Goal: Task Accomplishment & Management: Use online tool/utility

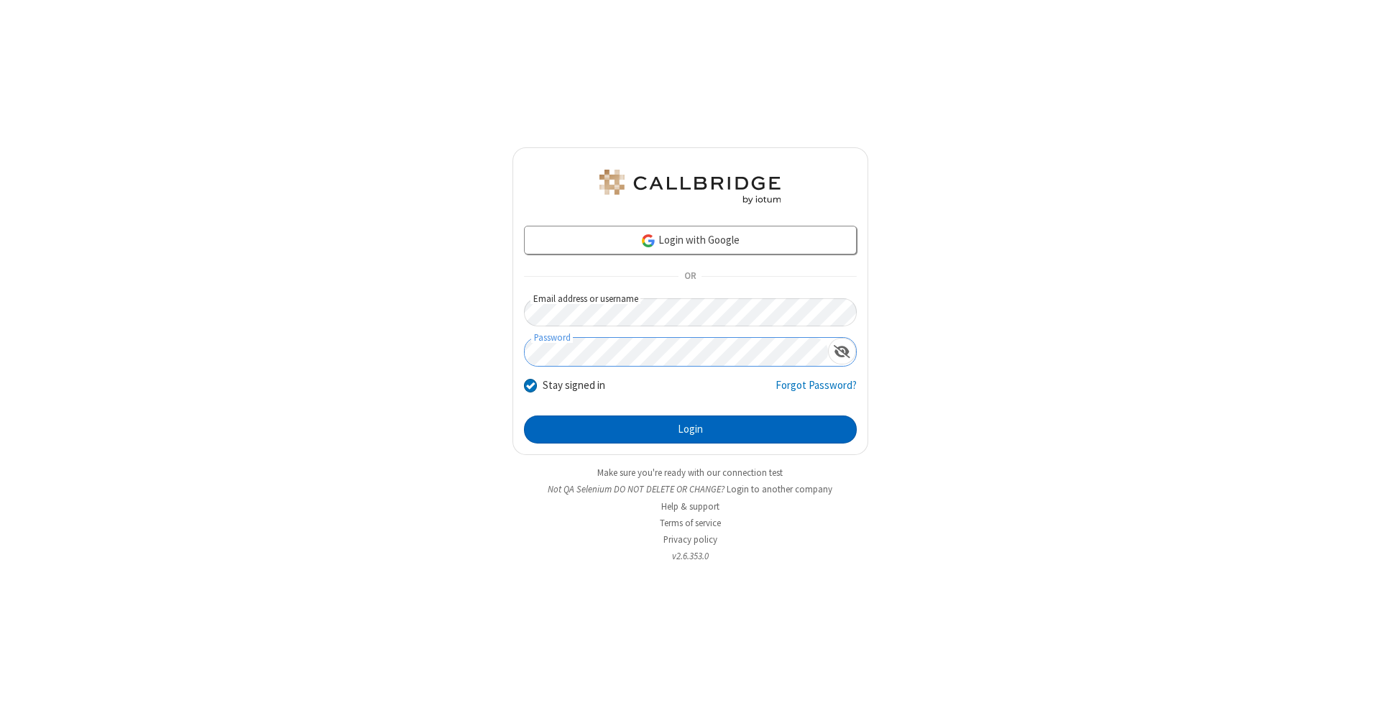
click at [690, 430] on button "Login" at bounding box center [690, 429] width 333 height 29
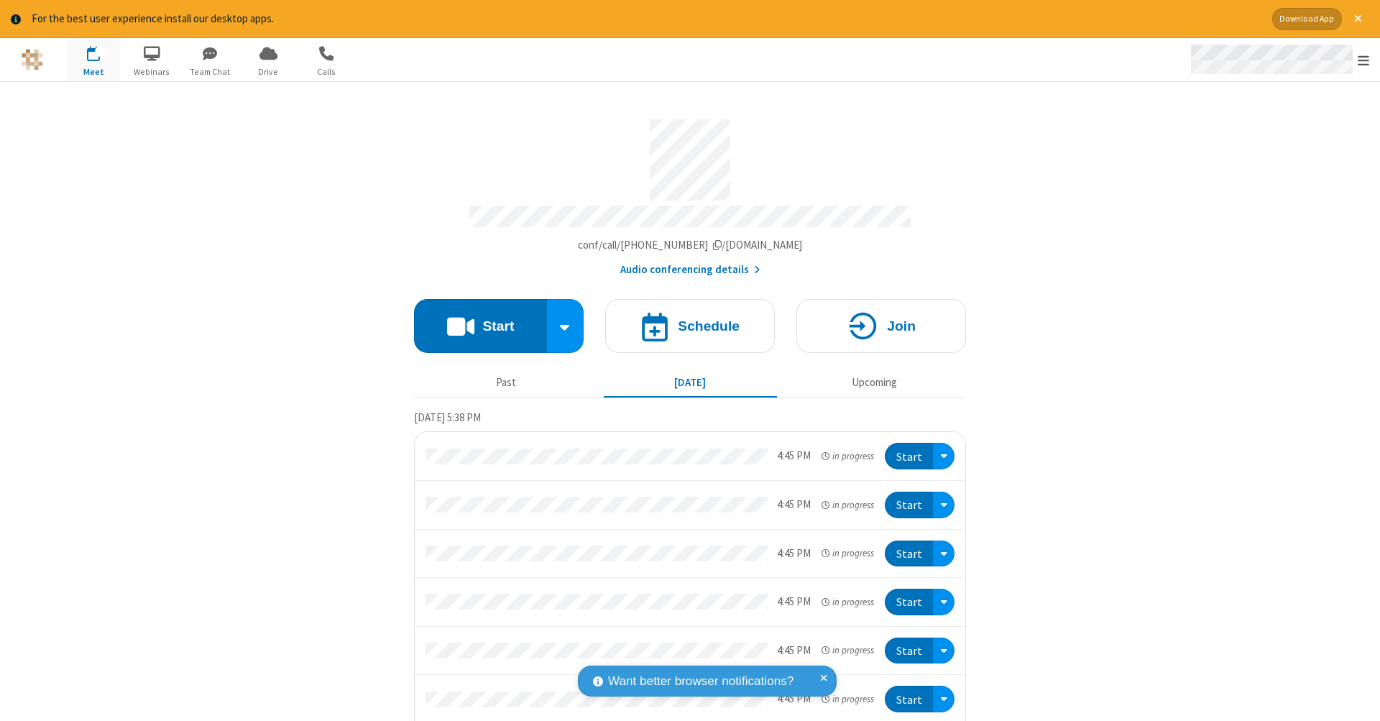
click at [1363, 60] on span "Open menu" at bounding box center [1362, 60] width 11 height 14
click at [268, 71] on span "Drive" at bounding box center [268, 71] width 54 height 13
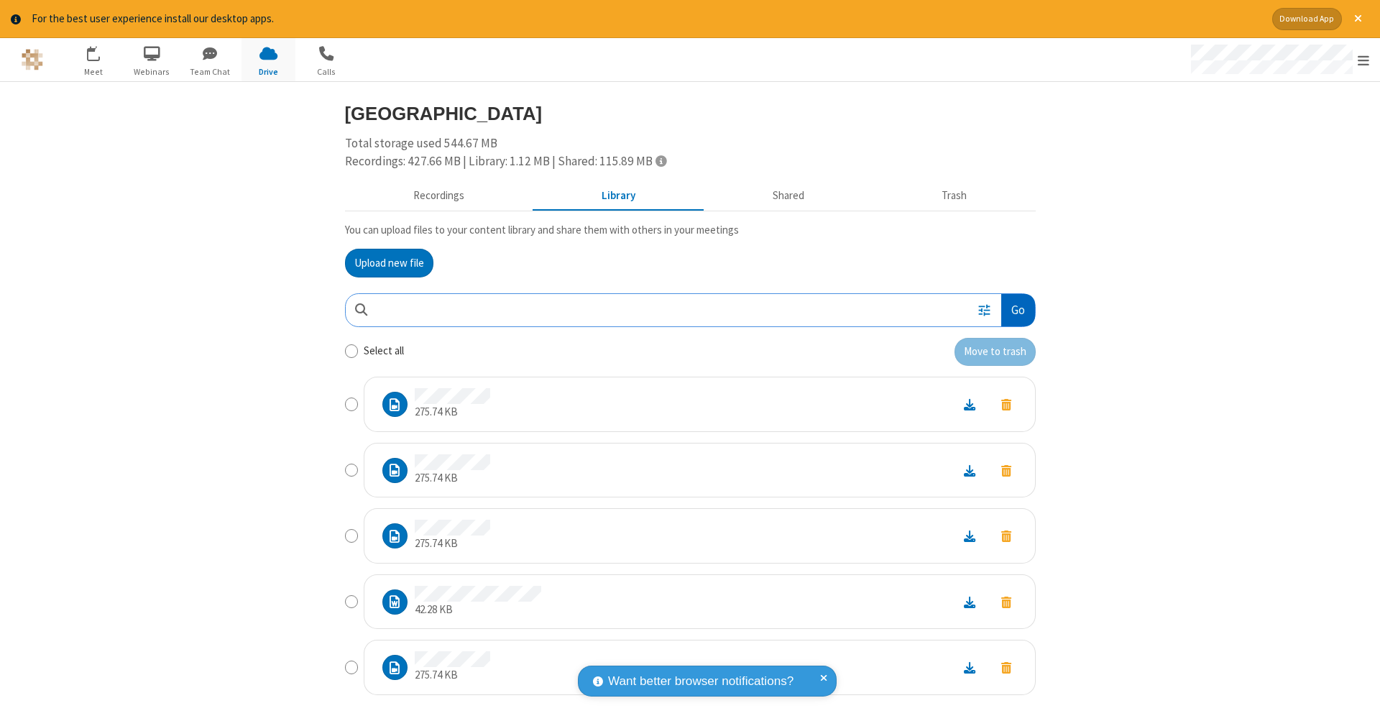
click at [1012, 307] on button "Go" at bounding box center [1017, 310] width 33 height 32
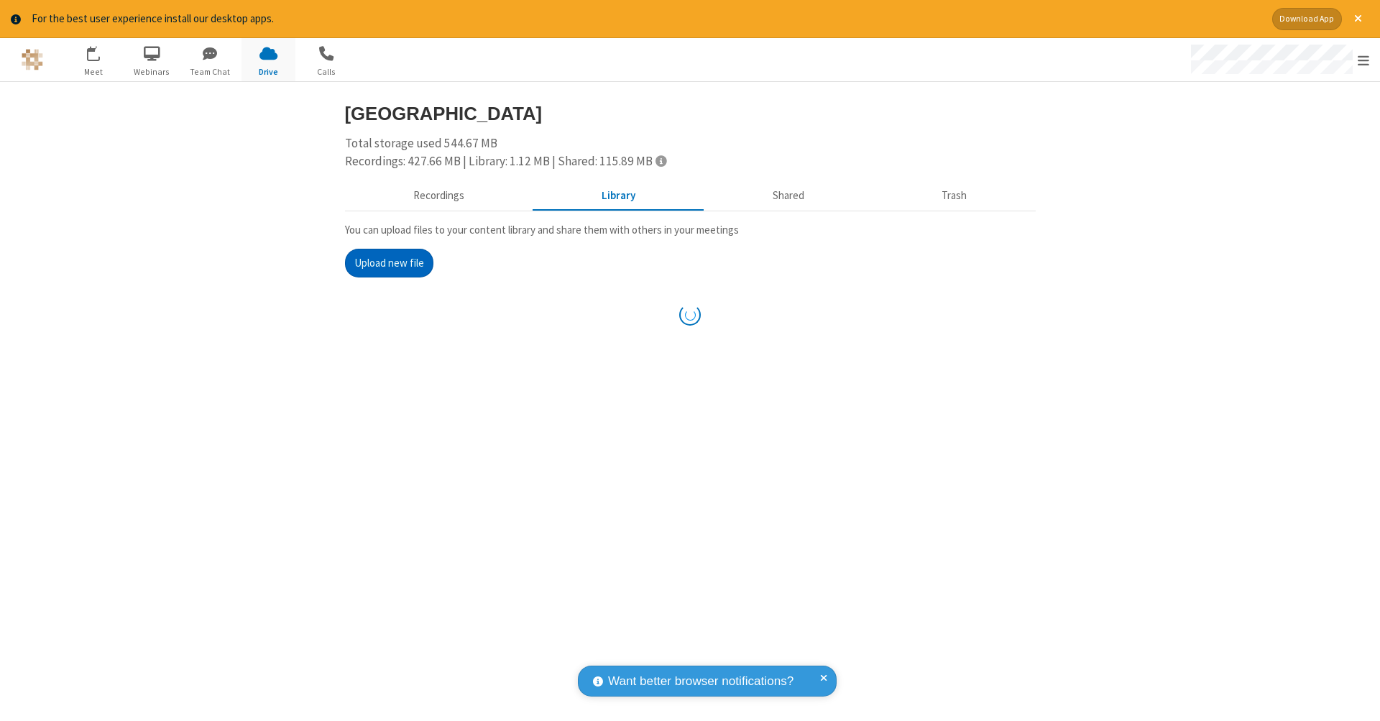
click at [383, 261] on button "Upload new file" at bounding box center [389, 263] width 88 height 29
